Goal: Share content: Share content

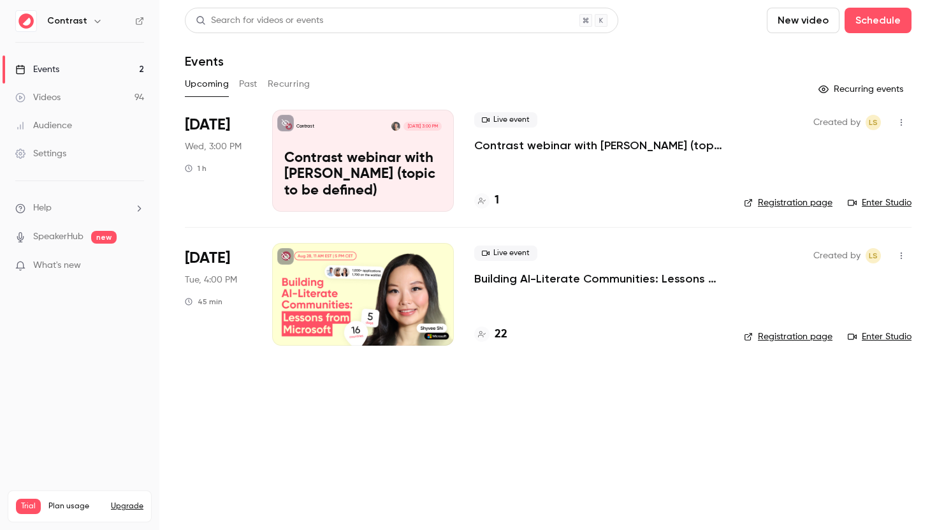
click at [84, 101] on link "Videos 94" at bounding box center [79, 98] width 159 height 28
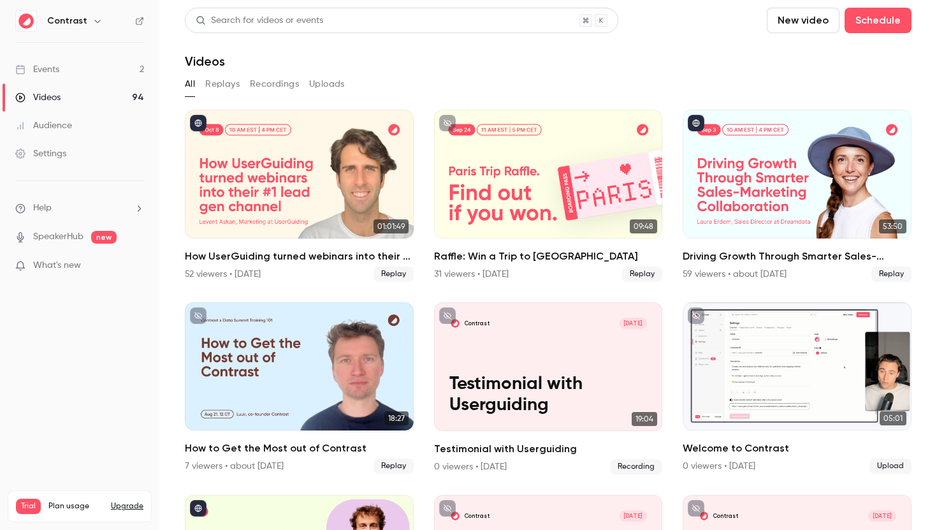
click at [223, 80] on button "Replays" at bounding box center [222, 84] width 34 height 20
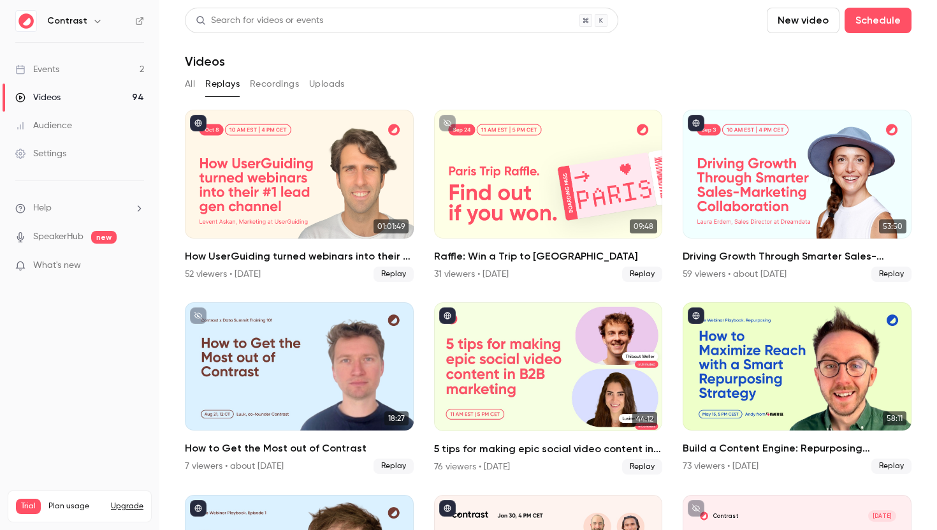
click at [278, 79] on button "Recordings" at bounding box center [274, 84] width 49 height 20
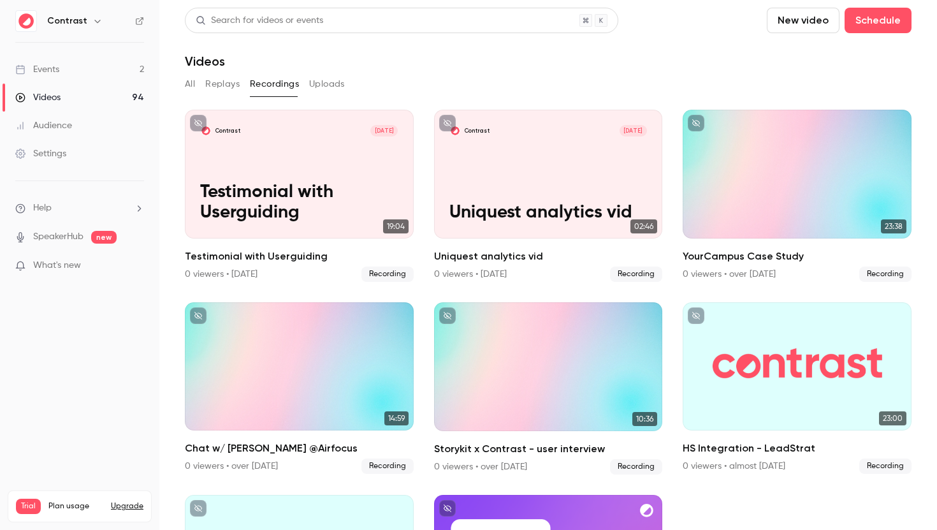
click at [227, 80] on button "Replays" at bounding box center [222, 84] width 34 height 20
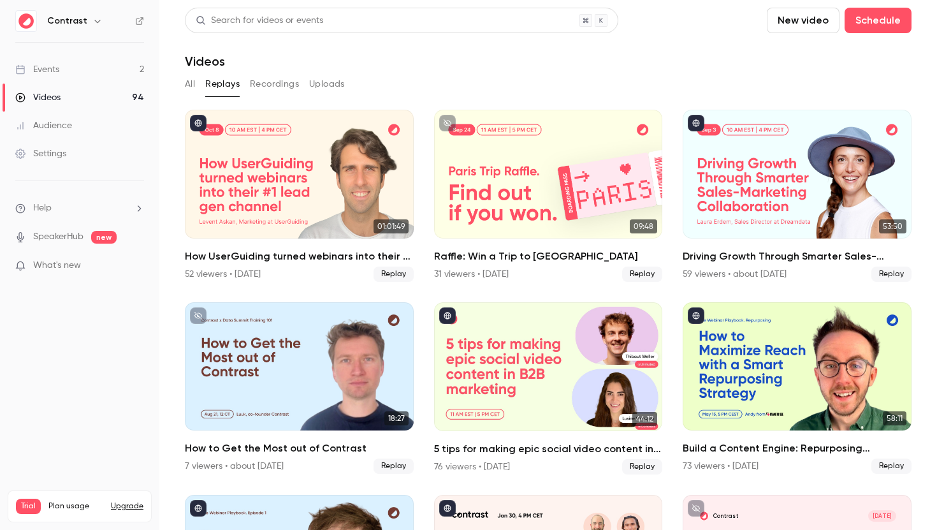
click at [326, 87] on button "Uploads" at bounding box center [327, 84] width 36 height 20
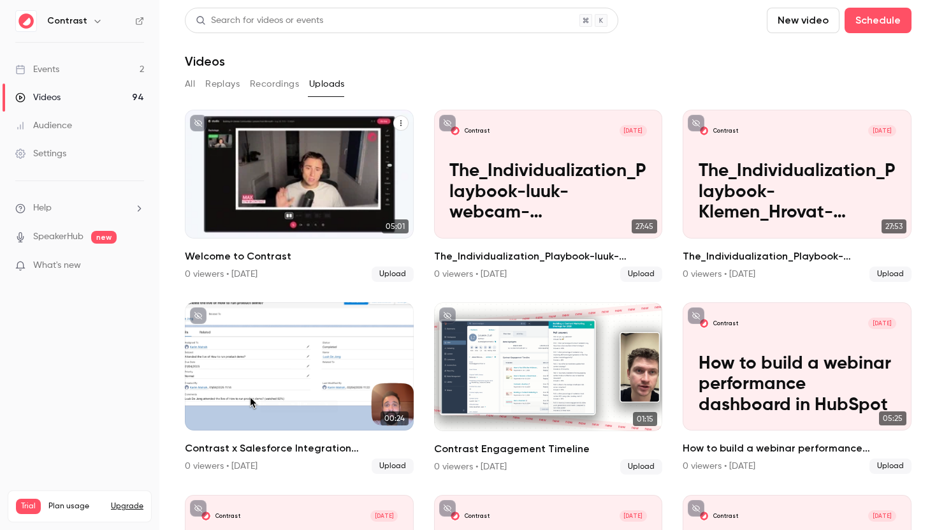
click at [257, 255] on h2 "Welcome to Contrast" at bounding box center [299, 256] width 229 height 15
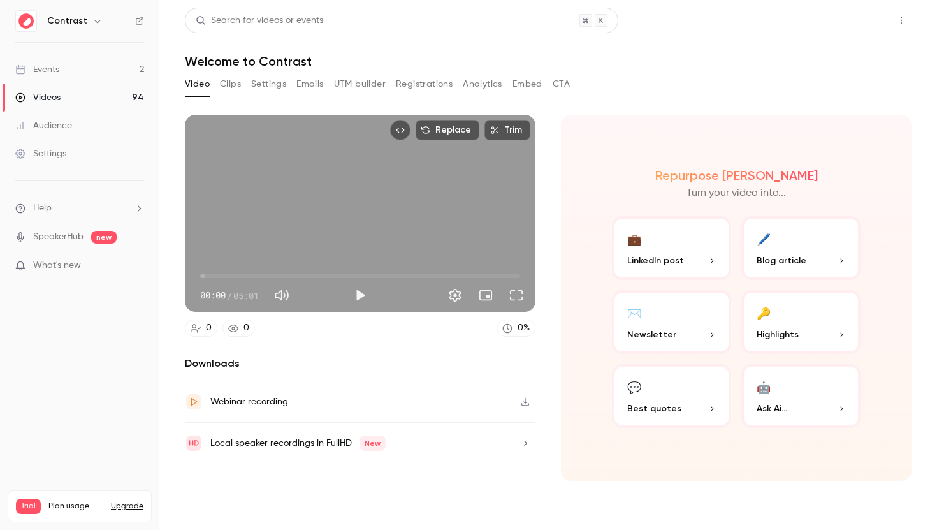
click at [850, 24] on button "Share" at bounding box center [856, 21] width 50 height 26
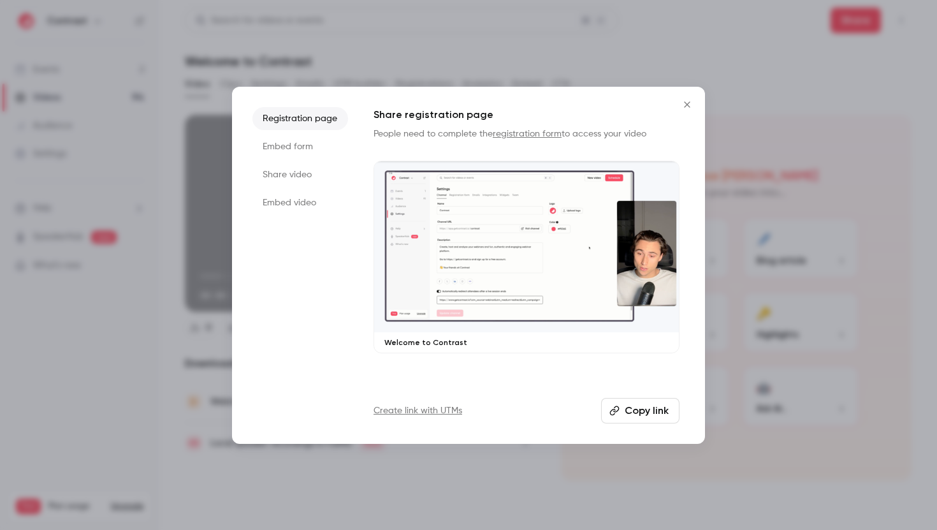
click at [293, 179] on li "Share video" at bounding box center [300, 174] width 96 height 23
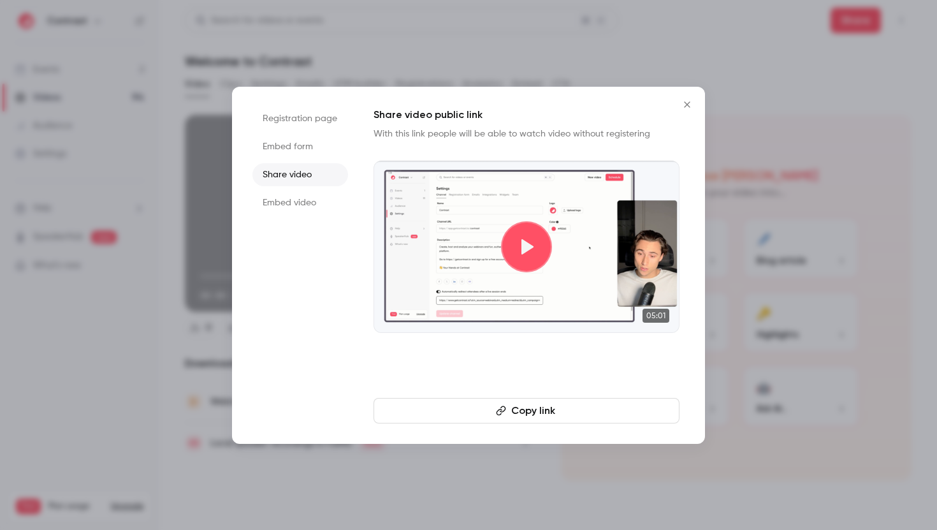
click at [557, 404] on button "Copy link" at bounding box center [527, 411] width 306 height 26
click at [771, 104] on div at bounding box center [468, 265] width 937 height 530
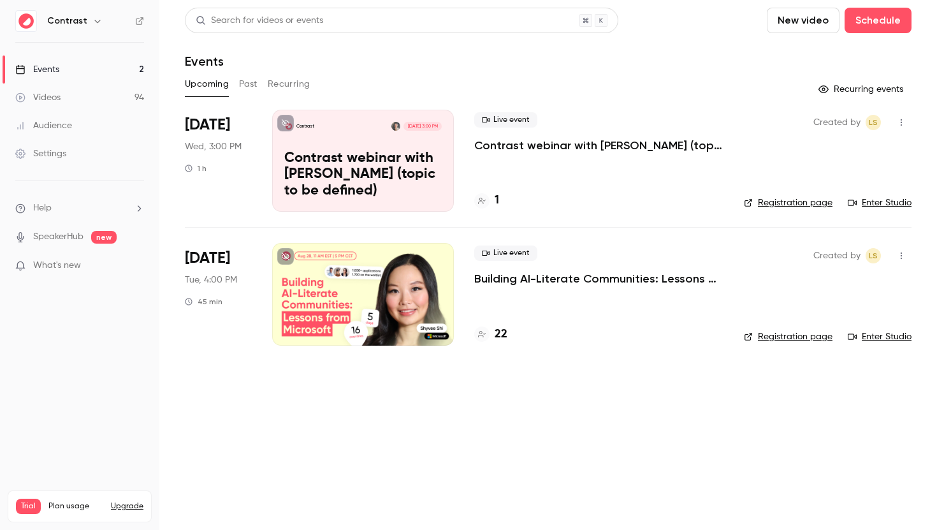
click at [63, 237] on link "SpeakerHub" at bounding box center [58, 236] width 50 height 13
